Goal: Task Accomplishment & Management: Manage account settings

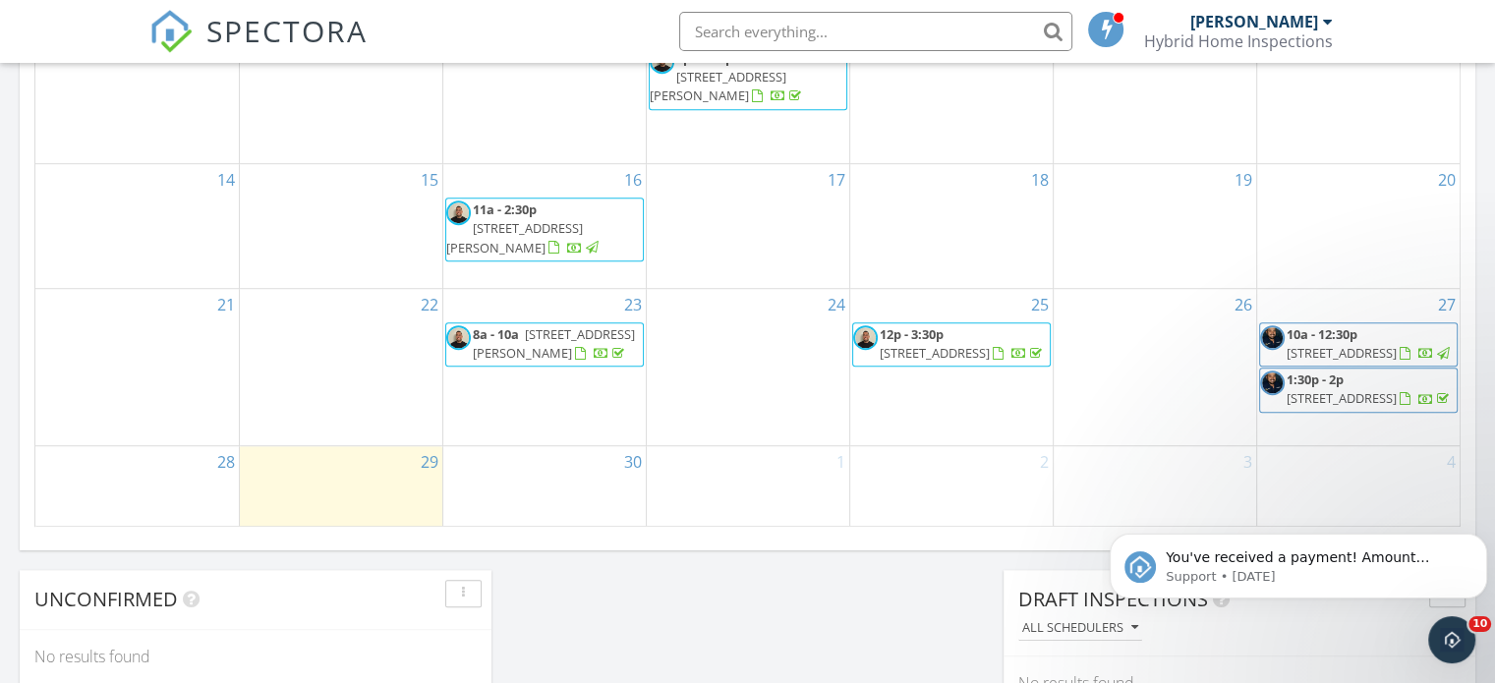
click at [960, 330] on span "12p - 3:30p 130 Morning Dew Cir, Jupiter 33458" at bounding box center [951, 344] width 197 height 38
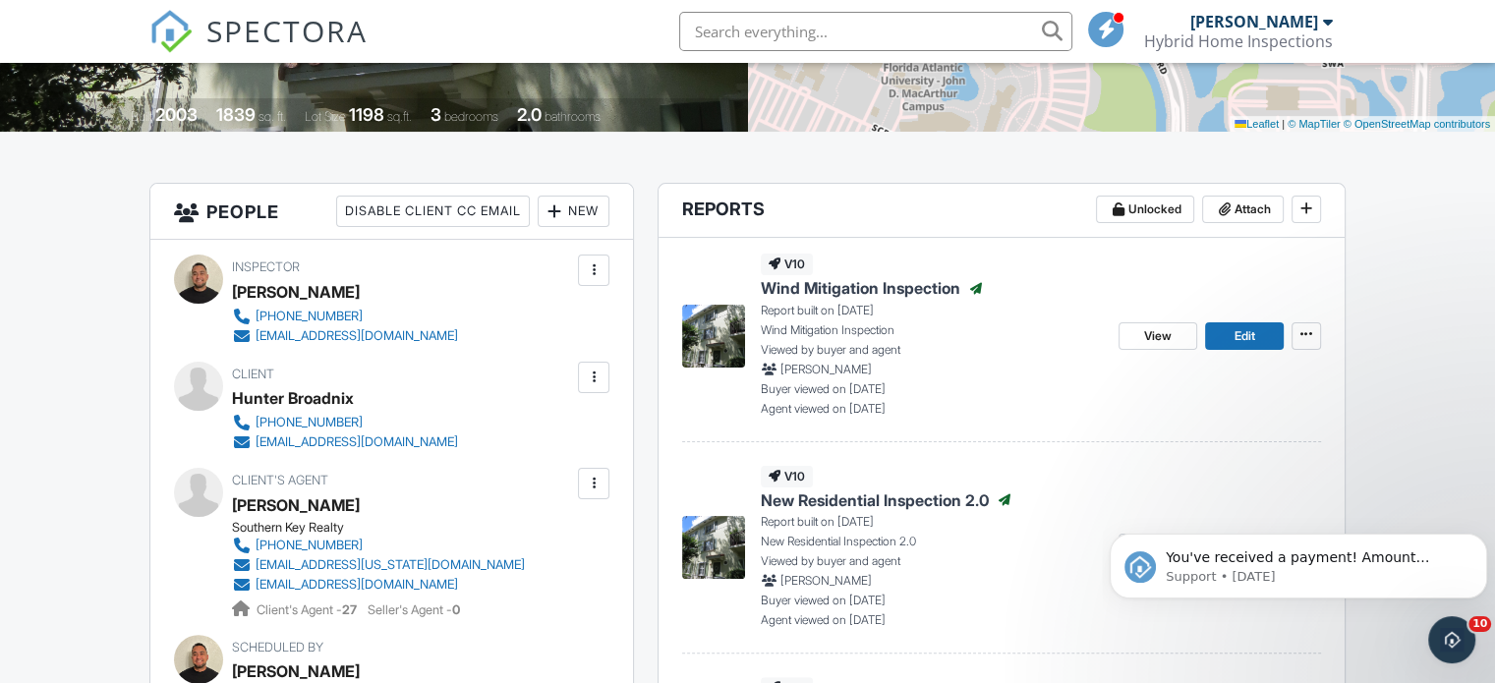
click at [715, 344] on img at bounding box center [713, 336] width 63 height 63
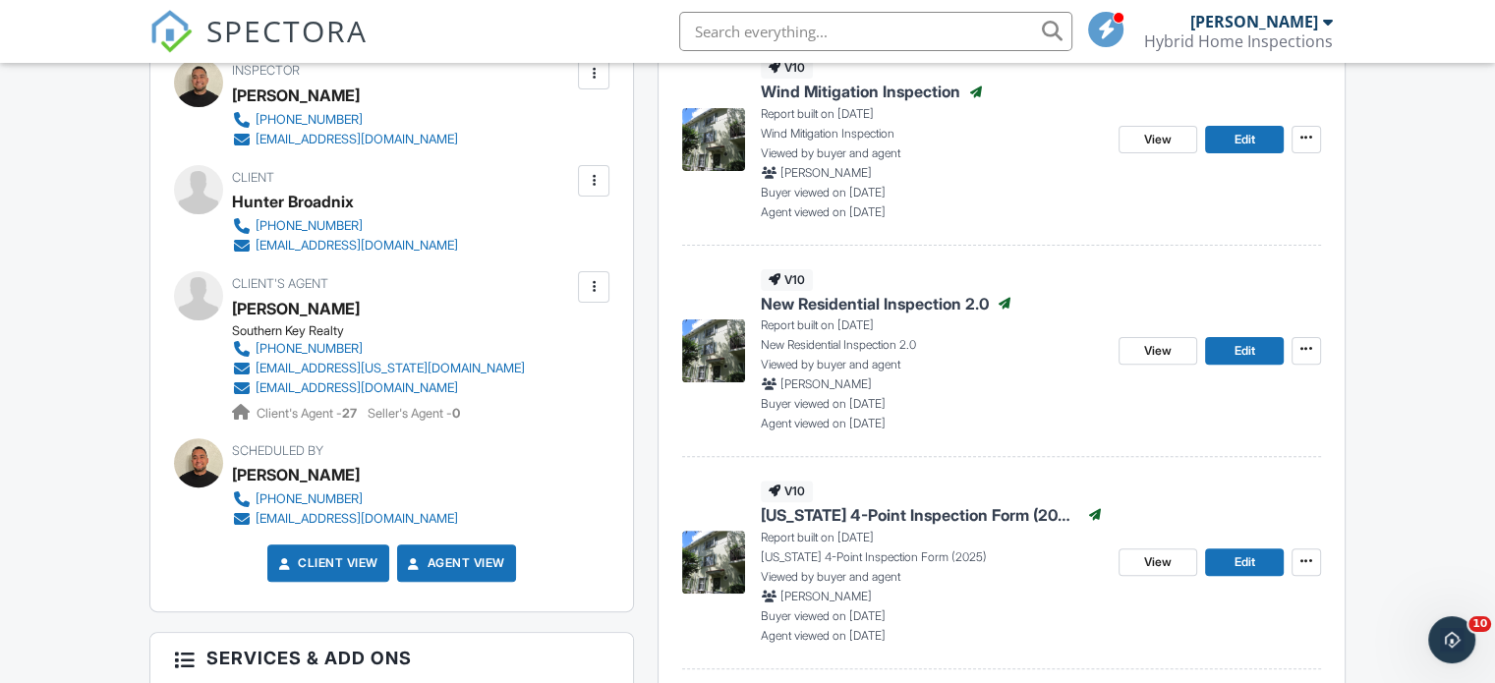
click at [699, 351] on img at bounding box center [713, 350] width 63 height 63
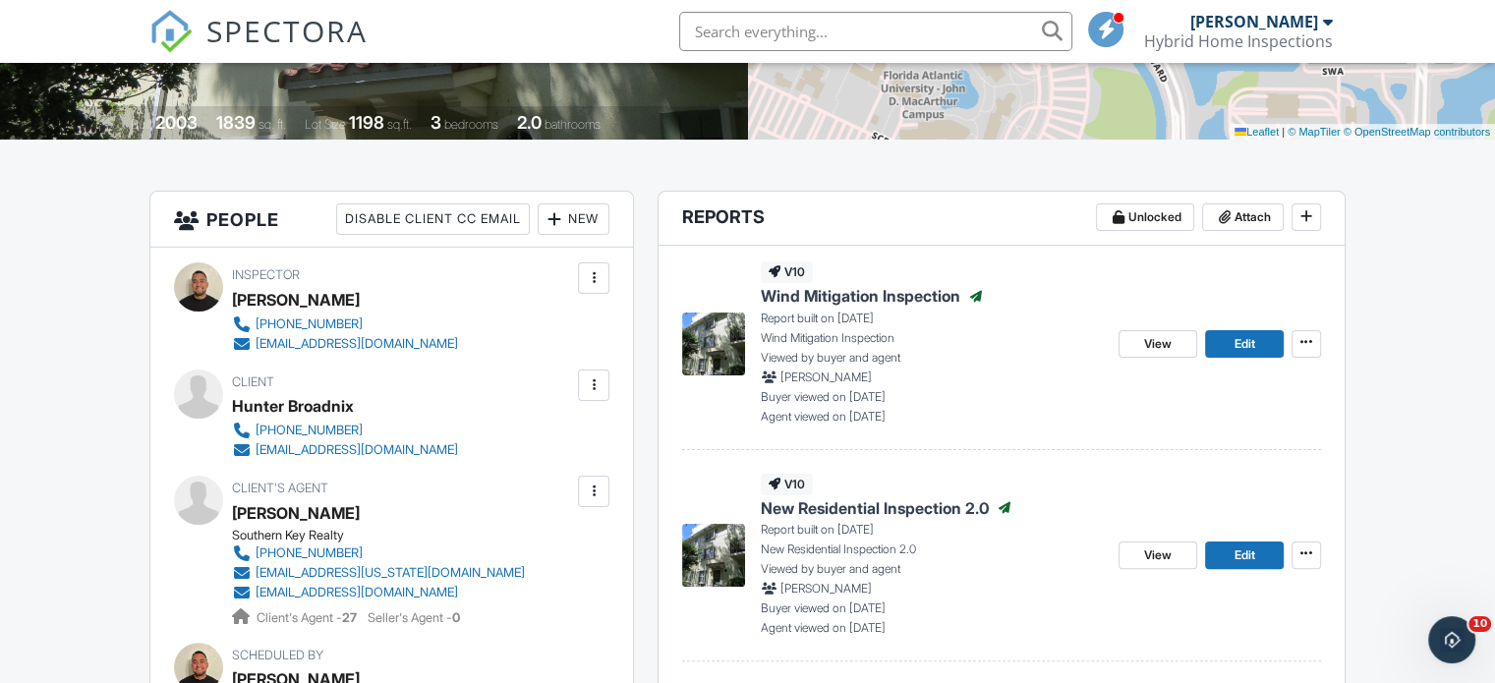
scroll to position [393, 0]
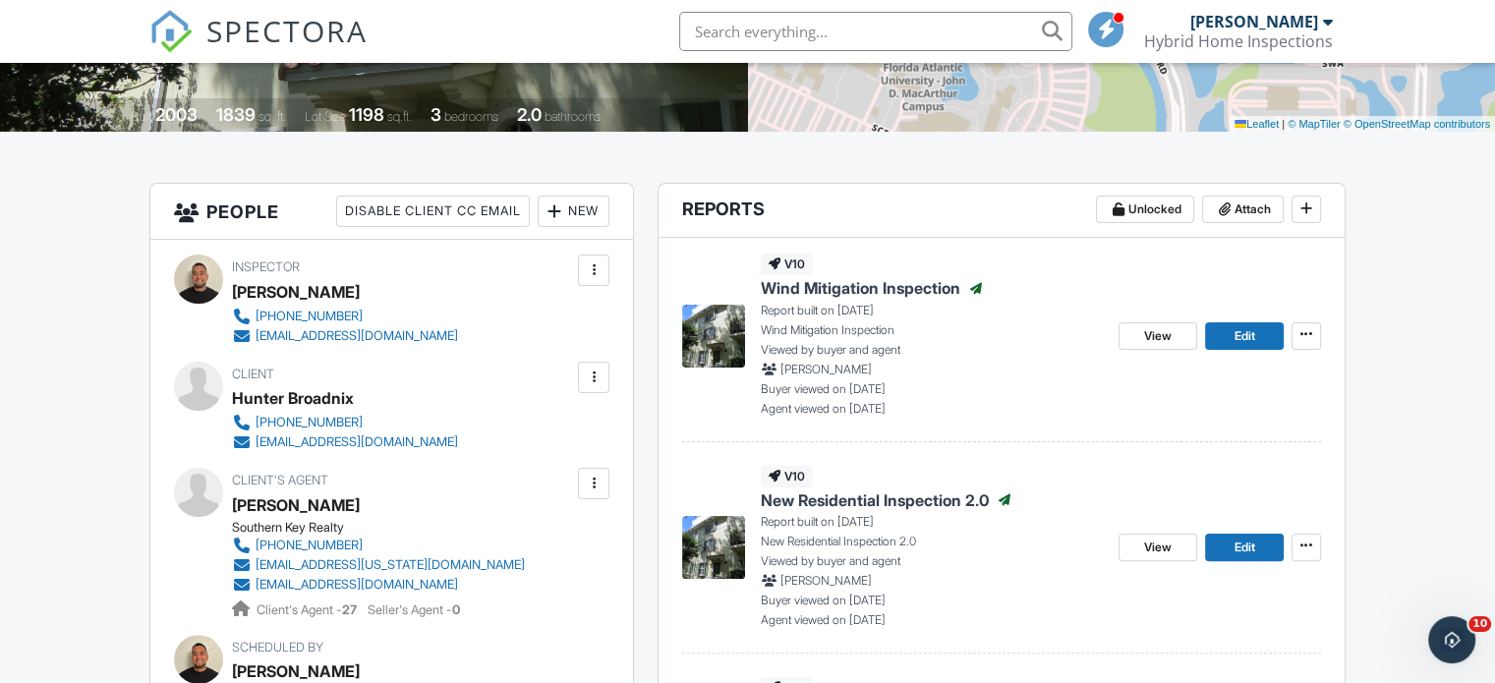
click at [712, 323] on img at bounding box center [713, 336] width 63 height 63
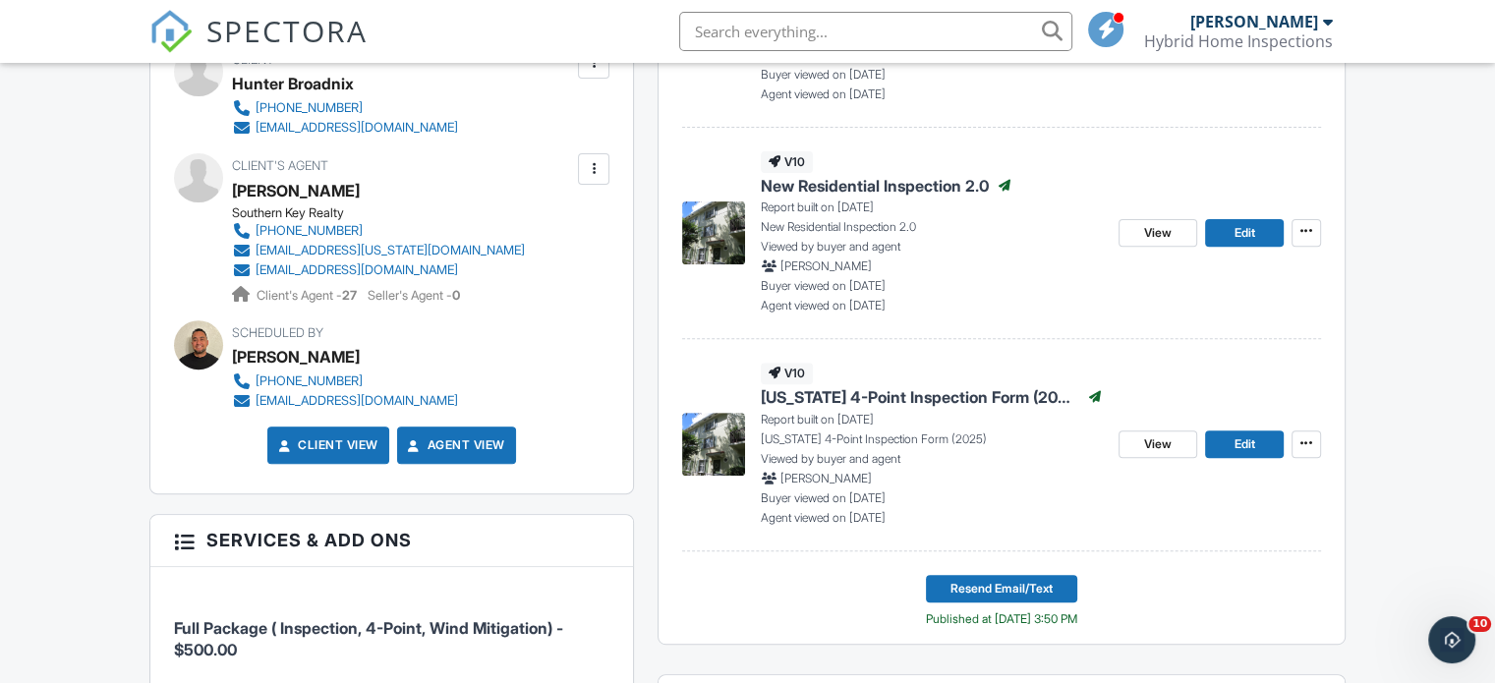
scroll to position [786, 0]
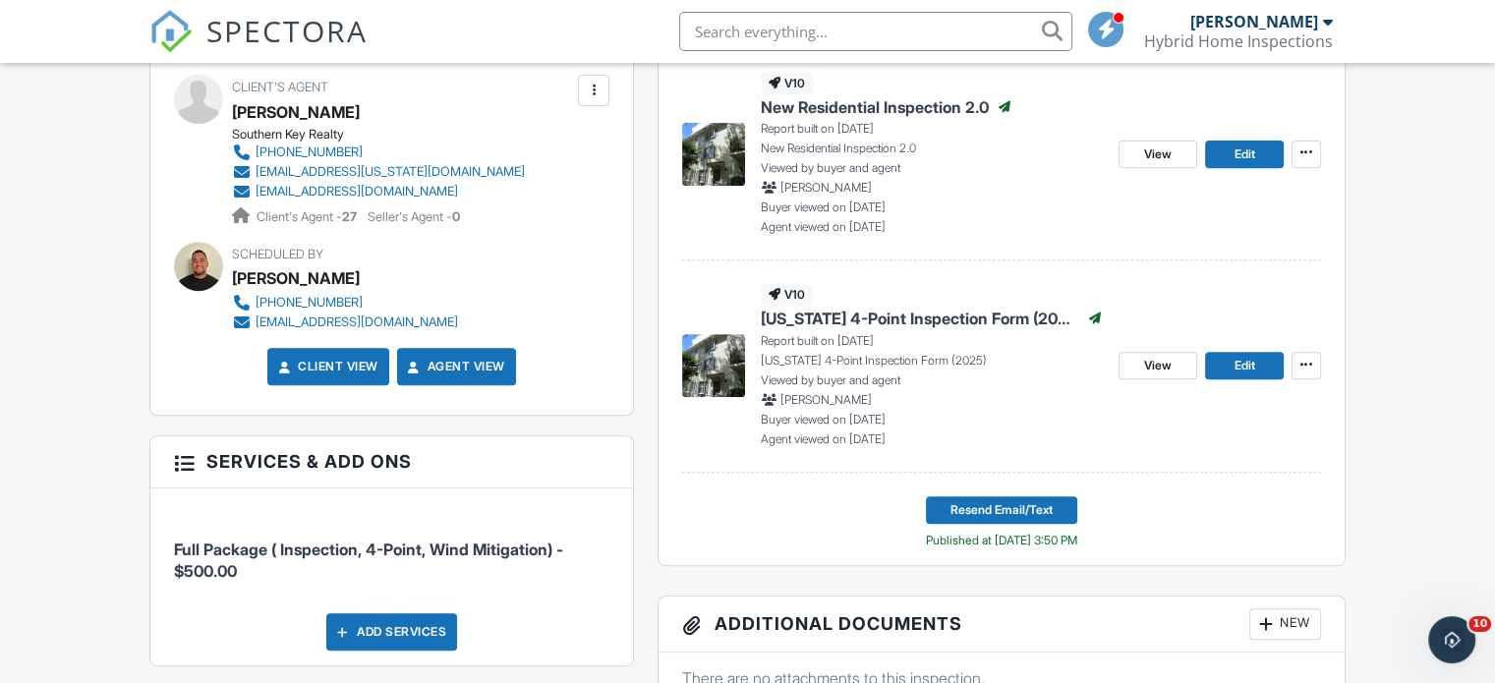
click at [713, 363] on img at bounding box center [713, 365] width 63 height 63
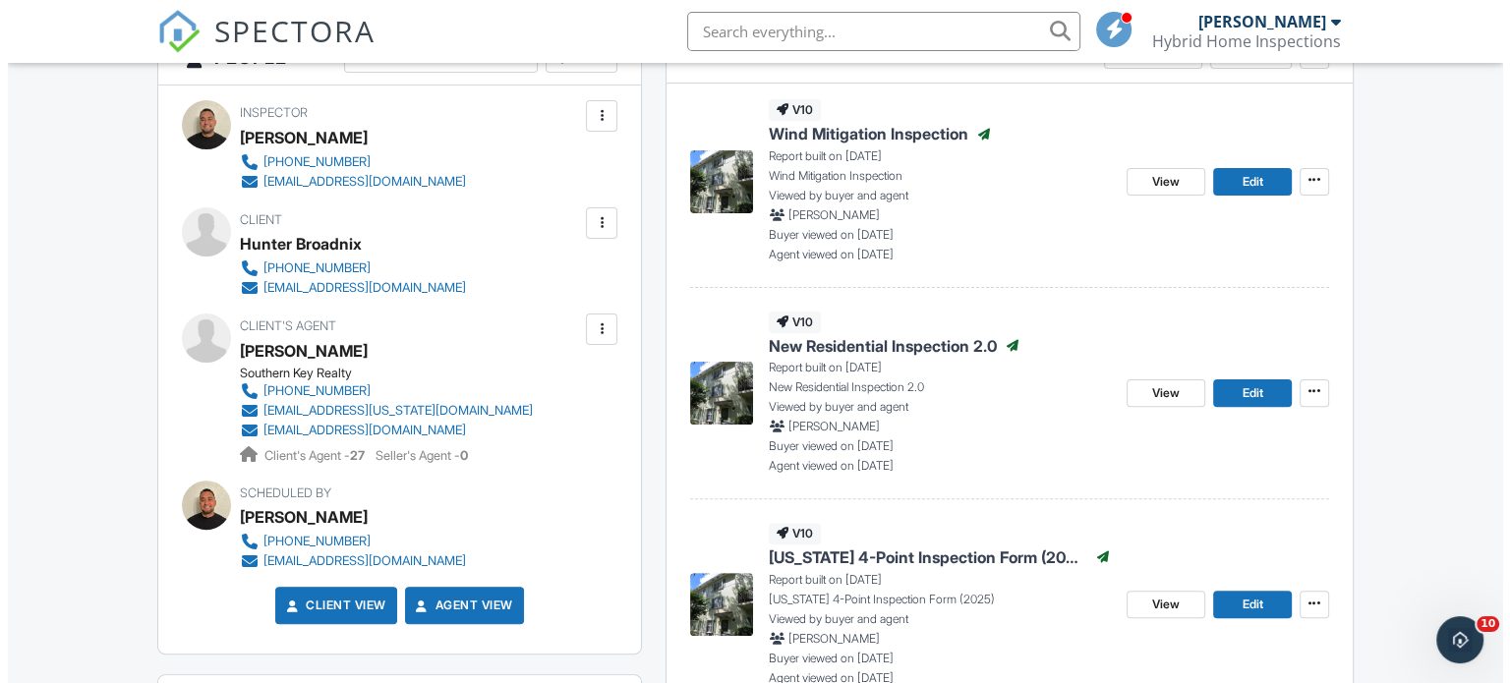
scroll to position [786, 0]
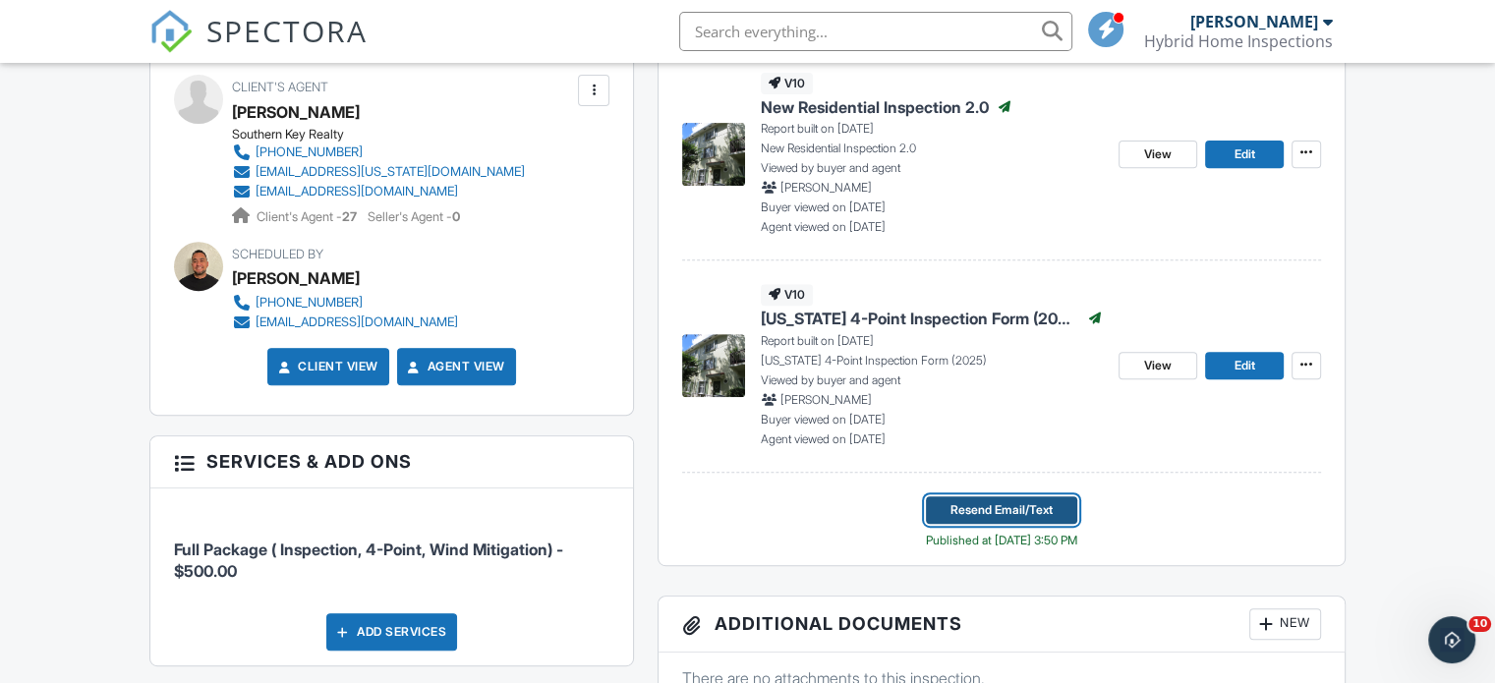
click at [1014, 509] on span "Resend Email/Text" at bounding box center [1001, 510] width 102 height 20
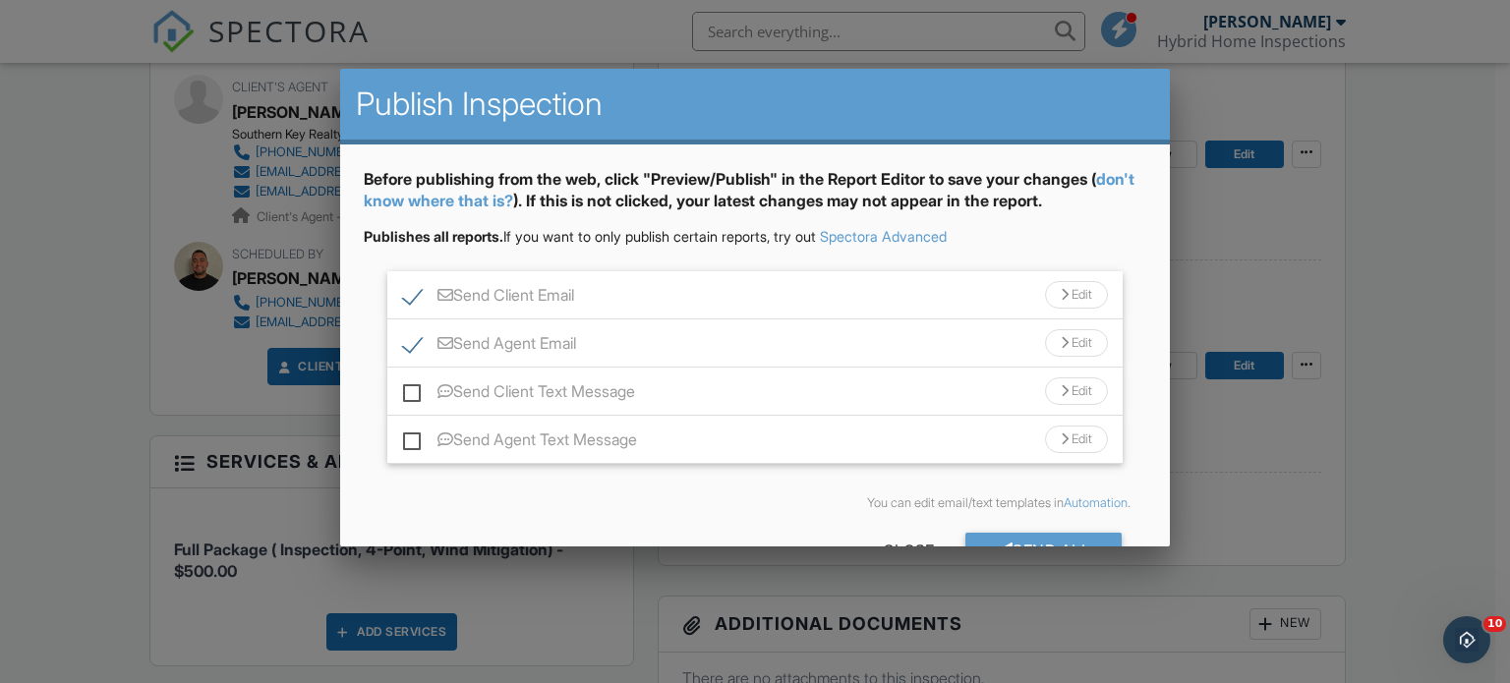
scroll to position [58, 0]
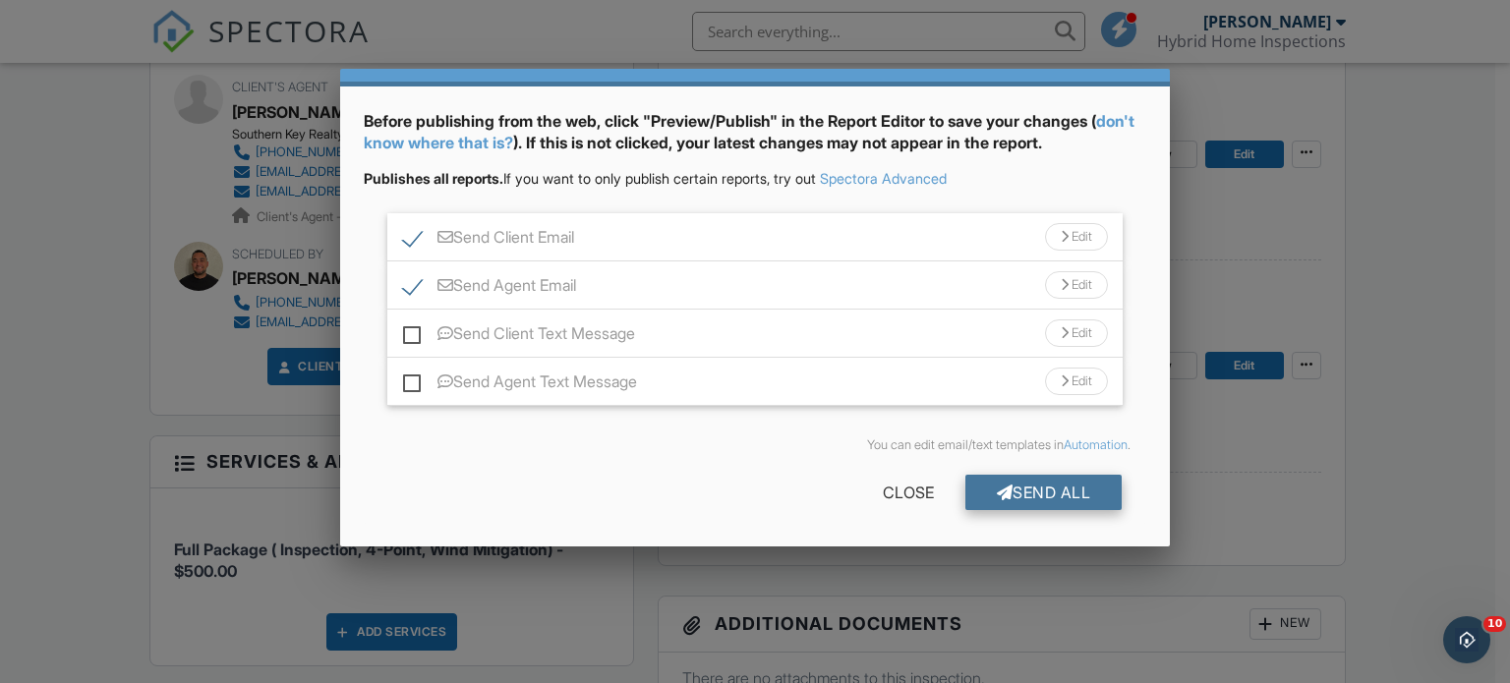
click at [1046, 485] on div "Send All" at bounding box center [1043, 492] width 157 height 35
